Goal: Task Accomplishment & Management: Manage account settings

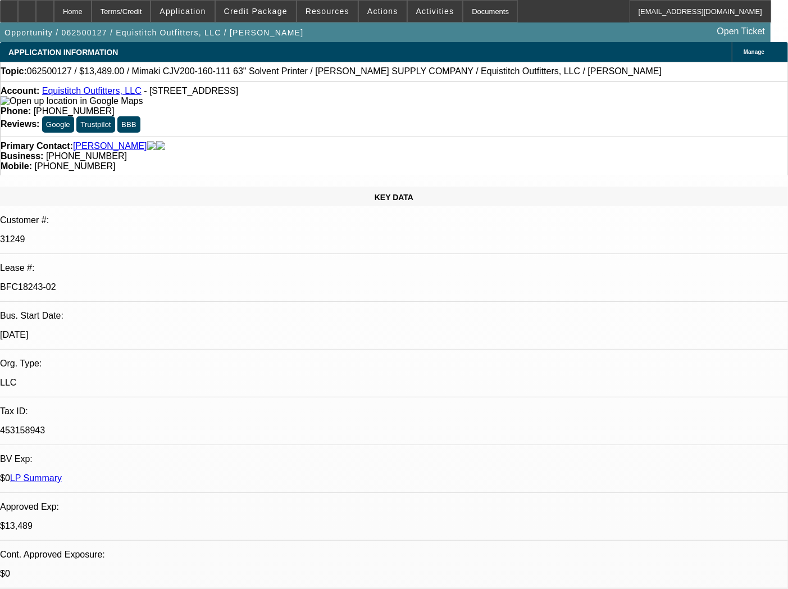
select select "0"
select select "6"
select select "0"
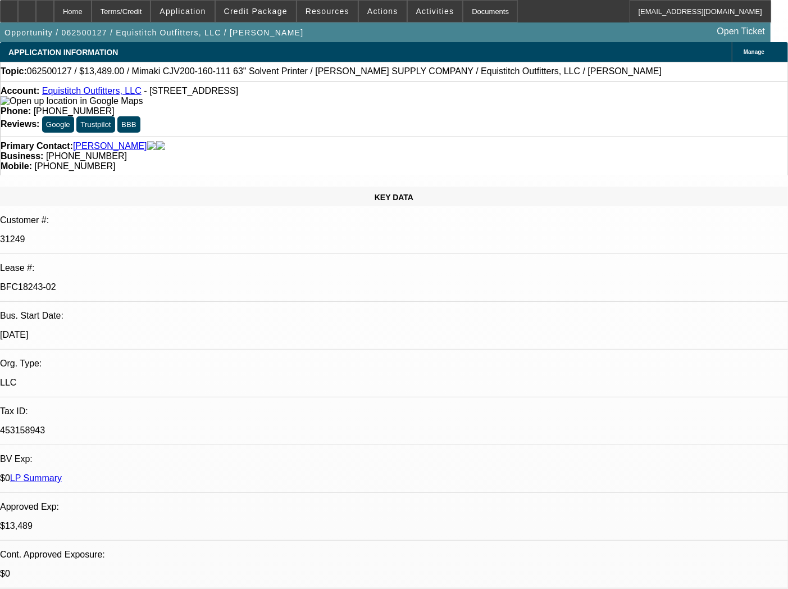
select select "0"
select select "6"
select select "0"
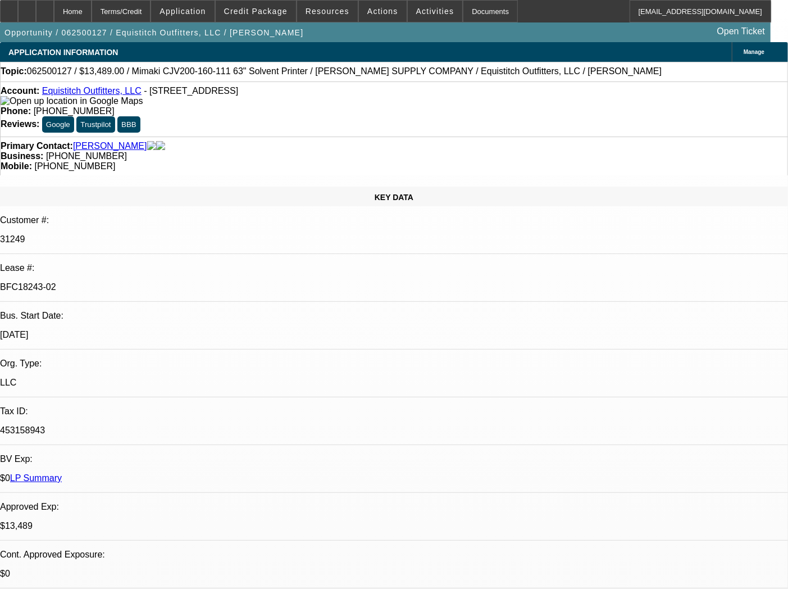
select select "0"
select select "6"
click at [465, 9] on div "Documents" at bounding box center [490, 11] width 55 height 22
click at [472, 12] on div "Documents" at bounding box center [490, 11] width 55 height 22
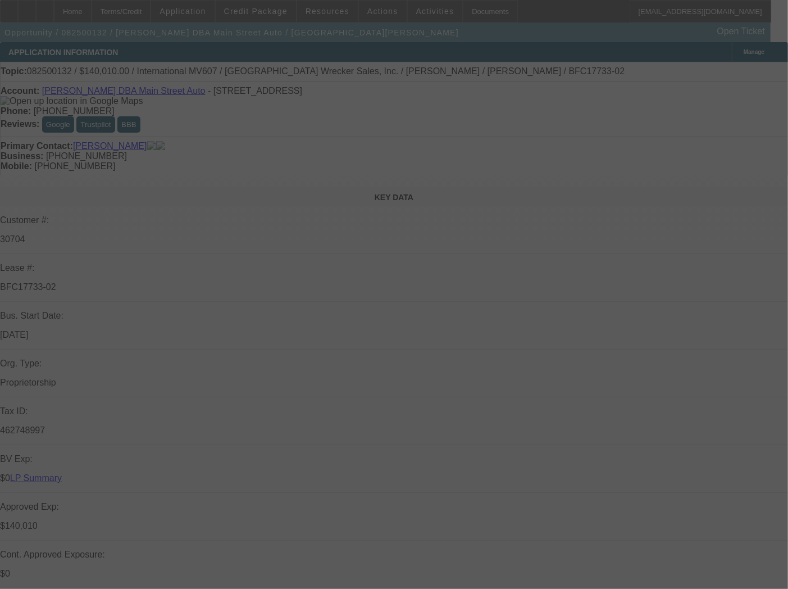
select select "0"
select select "2"
select select "0"
select select "6"
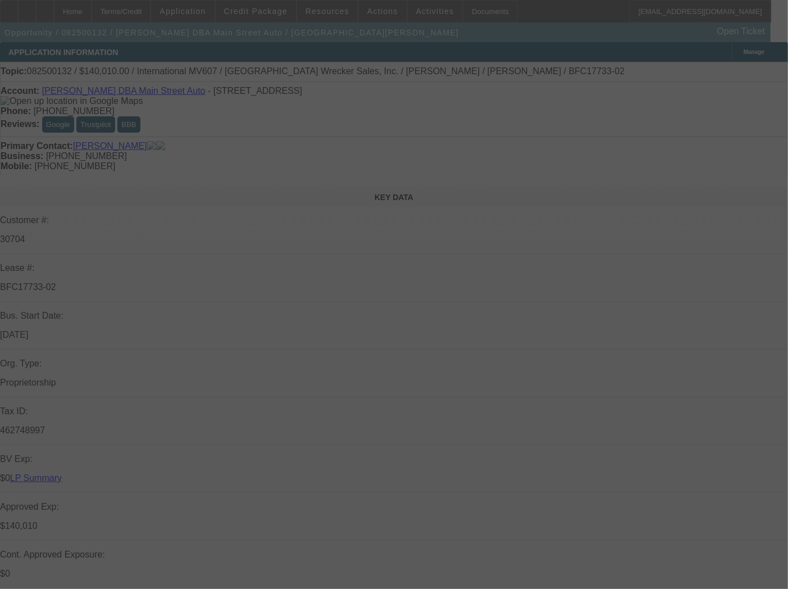
select select "0"
select select "2"
select select "0"
select select "6"
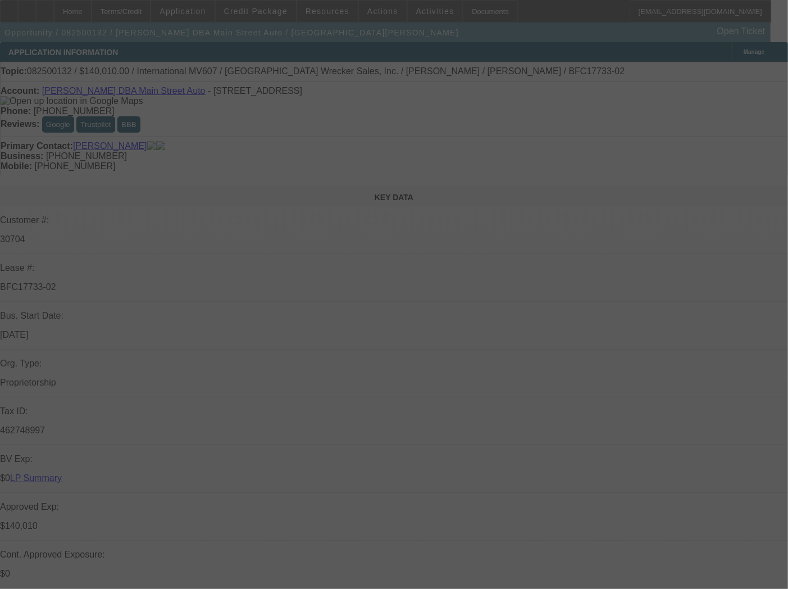
select select "0"
select select "2"
select select "0"
select select "6"
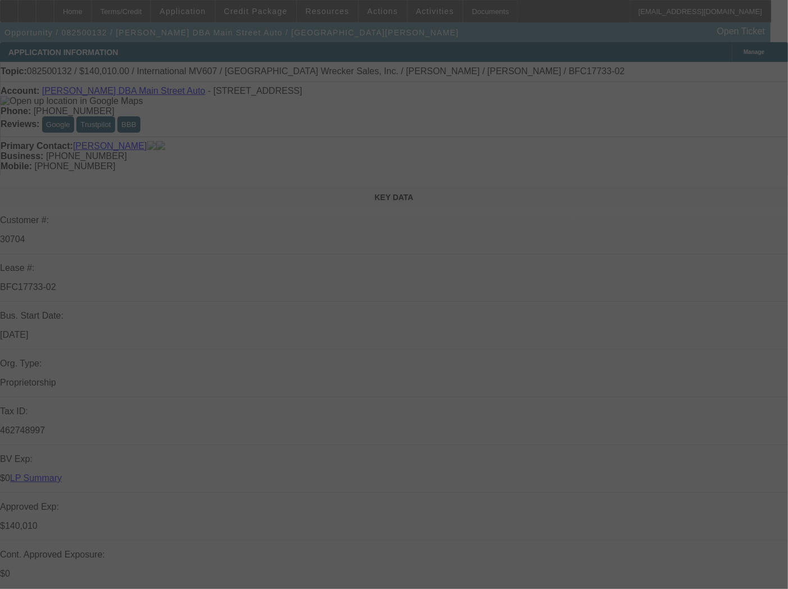
select select "0"
select select "6"
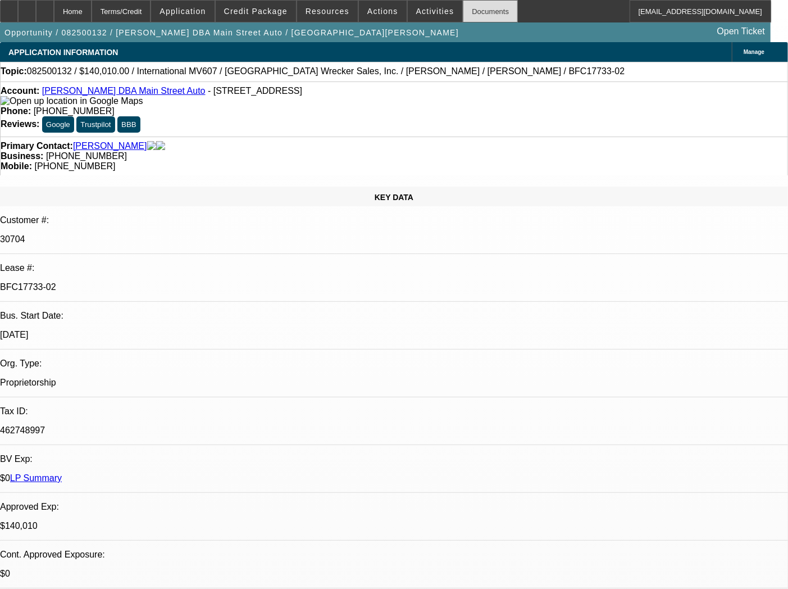
click at [463, 13] on div "Documents" at bounding box center [490, 11] width 55 height 22
click at [476, 9] on div "Documents" at bounding box center [490, 11] width 55 height 22
click at [469, 11] on div "Documents" at bounding box center [490, 11] width 55 height 22
click at [473, 9] on div "Documents" at bounding box center [490, 11] width 55 height 22
